Goal: Task Accomplishment & Management: Use online tool/utility

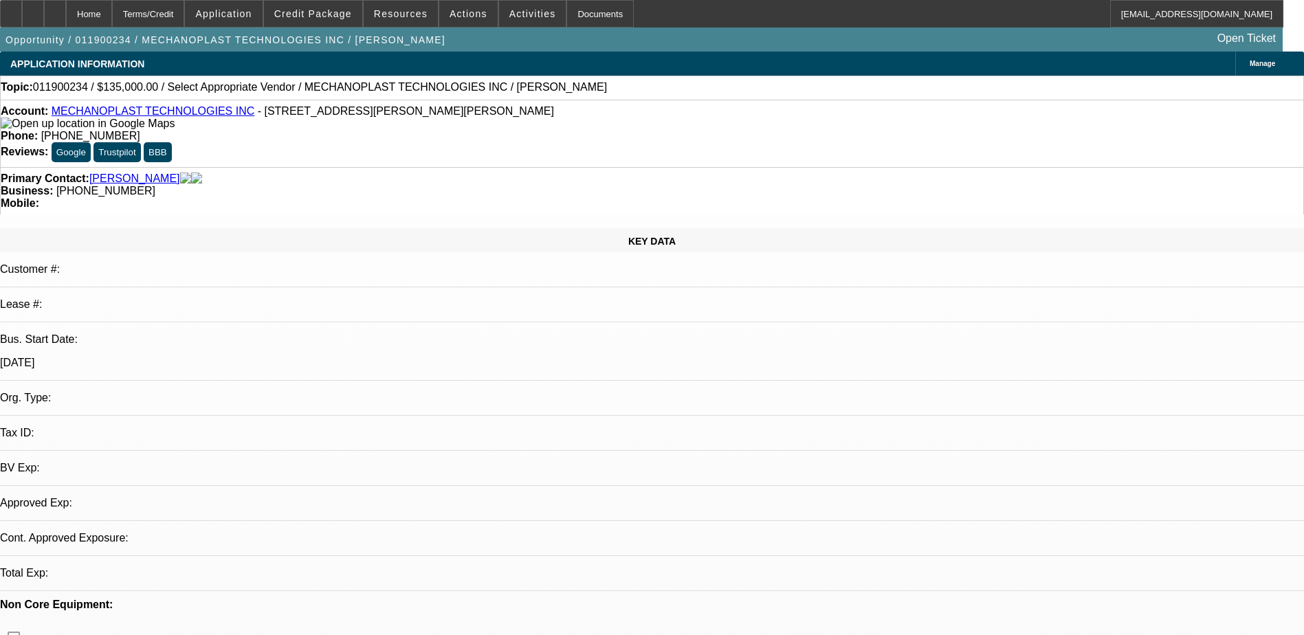
select select "0"
select select "2"
select select "0.1"
select select "1"
select select "2"
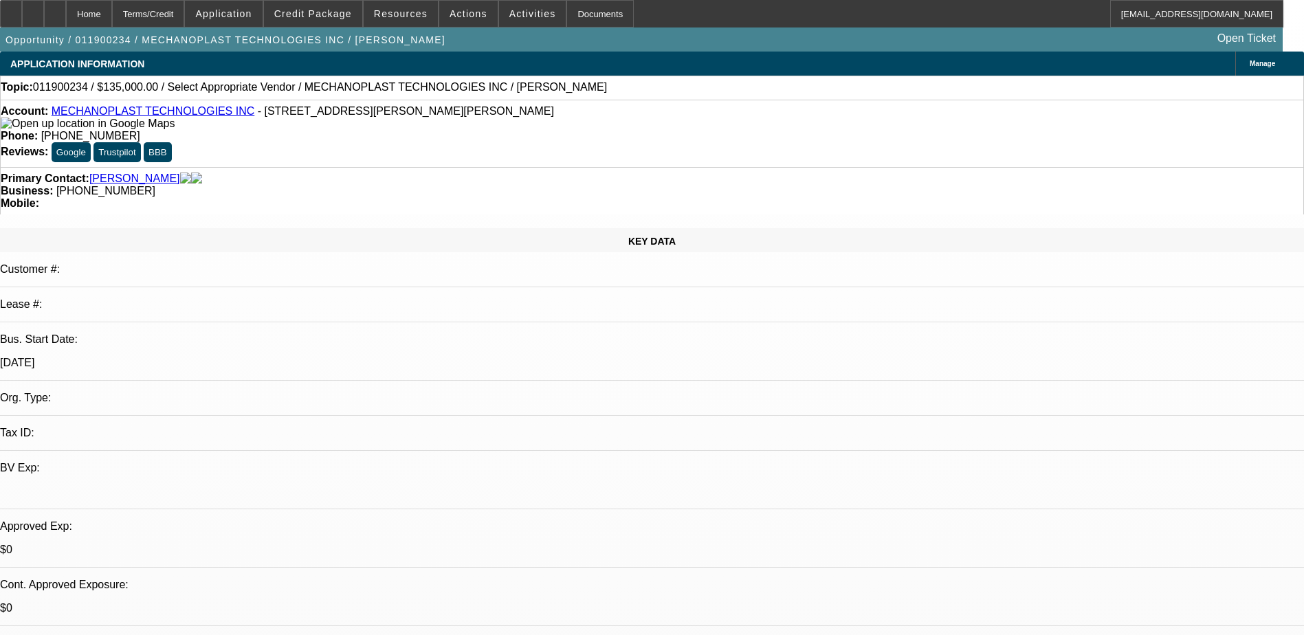
select select
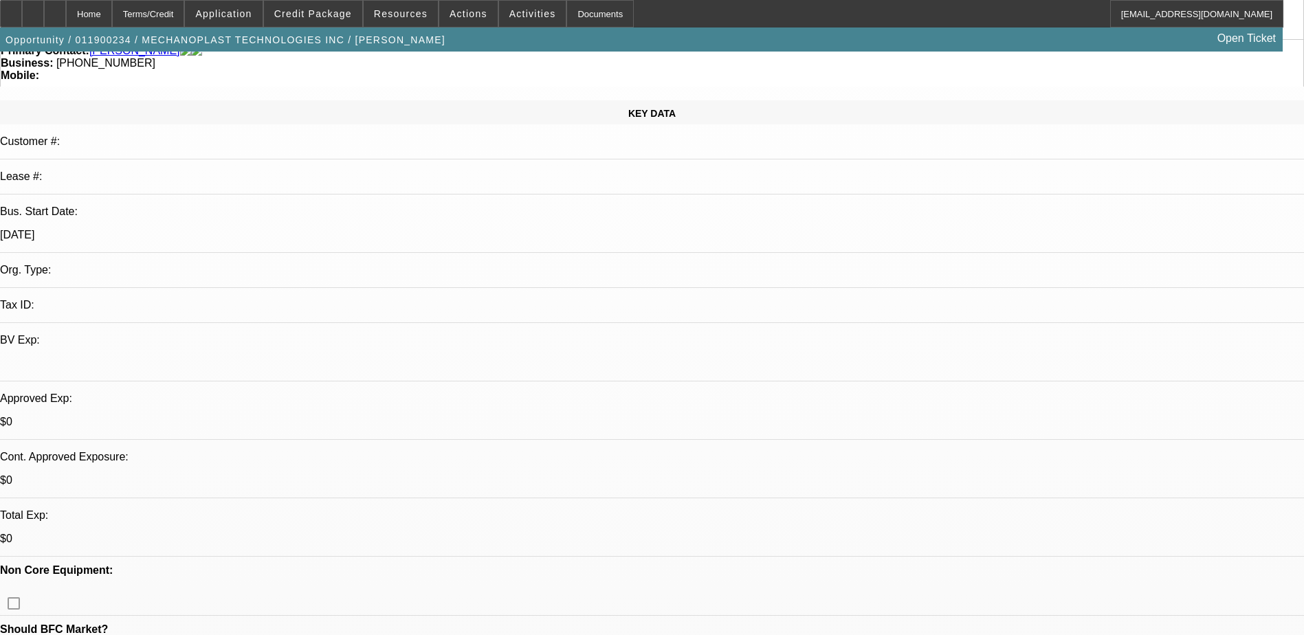
scroll to position [137, 0]
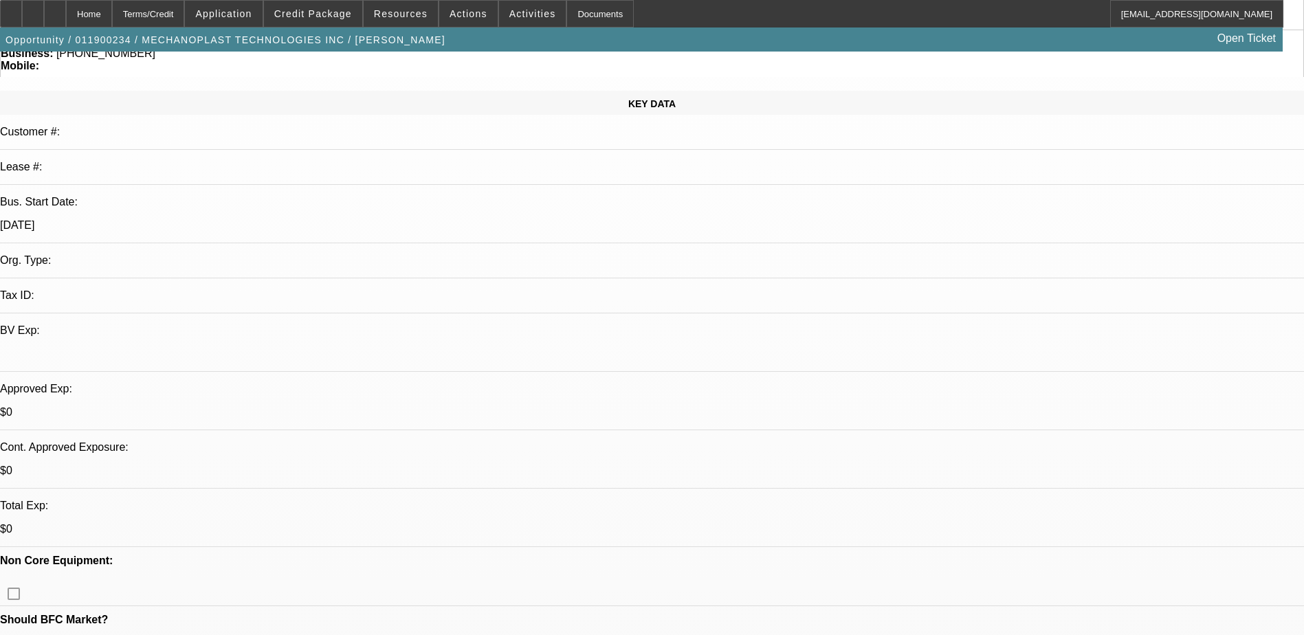
click at [349, 6] on span at bounding box center [313, 13] width 98 height 33
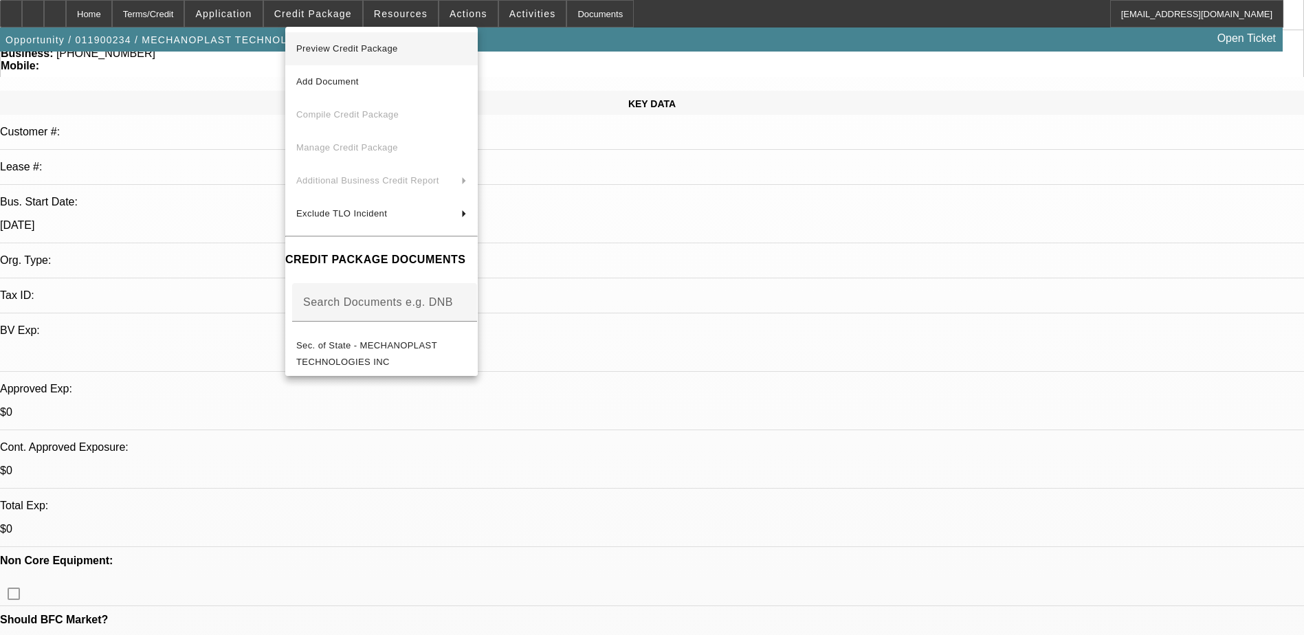
click at [401, 54] on span "Preview Credit Package" at bounding box center [381, 49] width 170 height 16
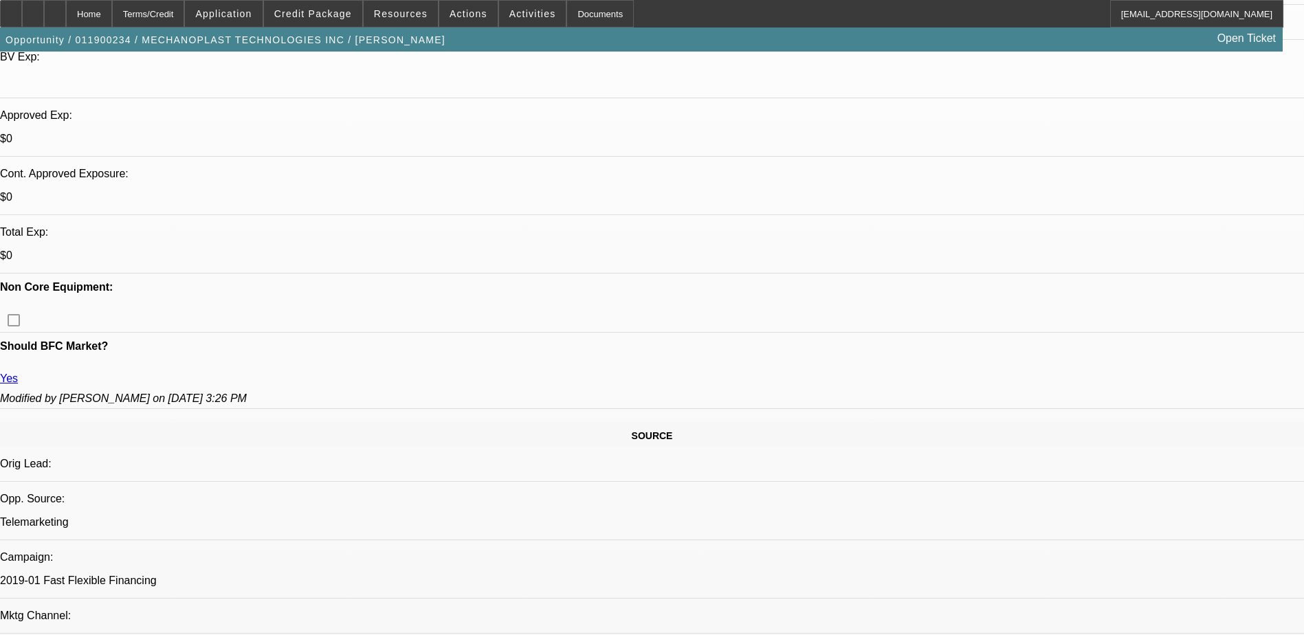
scroll to position [412, 0]
